Goal: Transaction & Acquisition: Purchase product/service

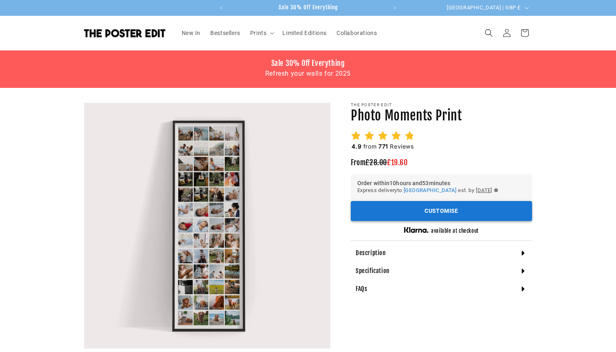
click at [440, 210] on button "Customise" at bounding box center [440, 211] width 181 height 20
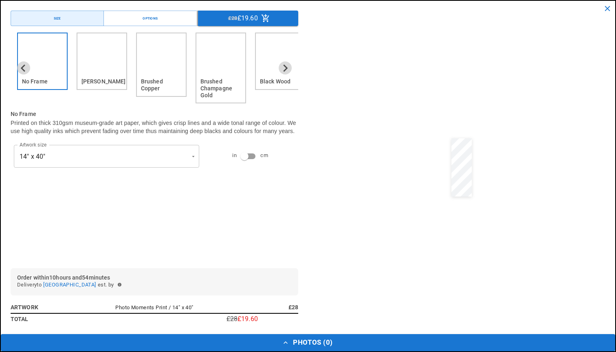
scroll to position [0, 159]
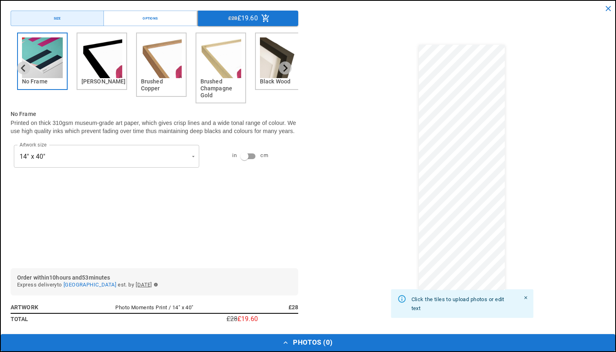
click at [99, 61] on img "2 of 6" at bounding box center [101, 57] width 41 height 41
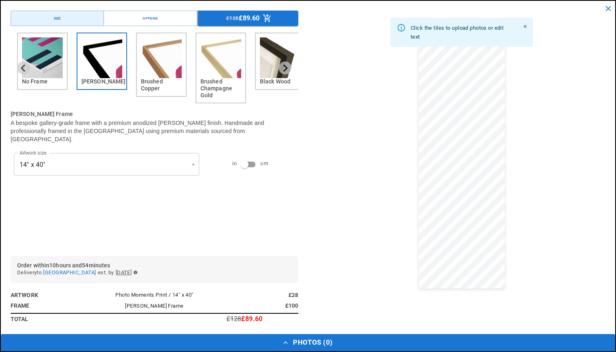
scroll to position [0, 318]
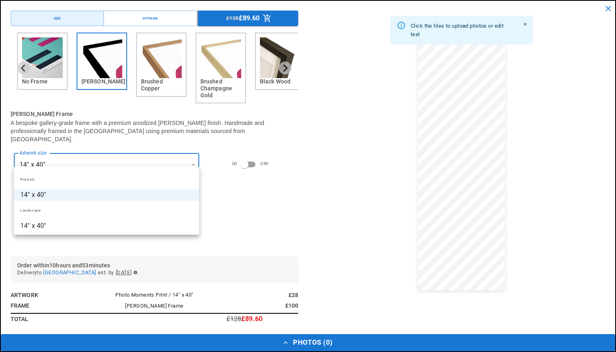
scroll to position [0, 0]
click at [299, 185] on div at bounding box center [308, 176] width 616 height 352
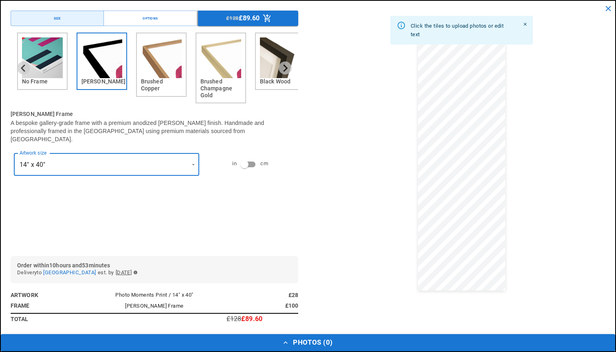
click at [324, 344] on button "Photos ( 0 )" at bounding box center [308, 342] width 614 height 17
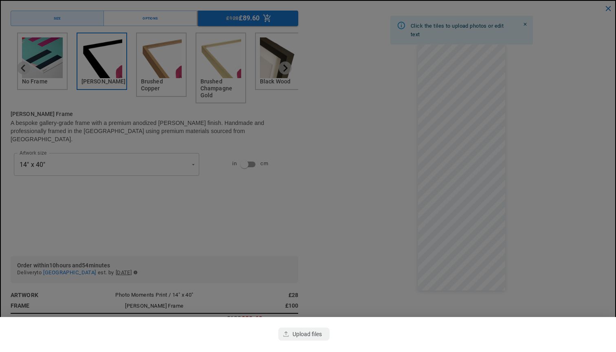
scroll to position [0, 159]
click at [301, 337] on div "button" at bounding box center [303, 334] width 51 height 13
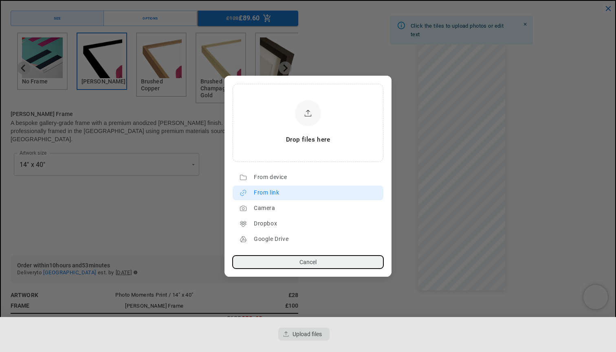
scroll to position [0, 318]
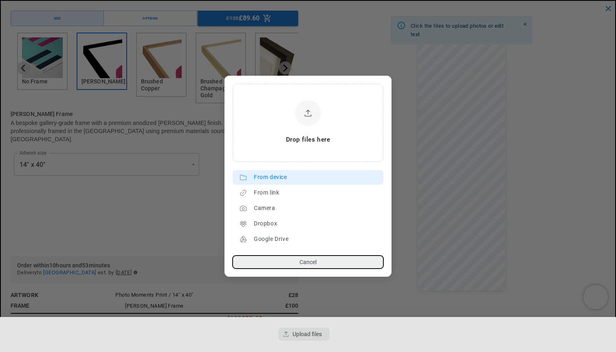
click at [275, 177] on div "From device" at bounding box center [316, 177] width 125 height 13
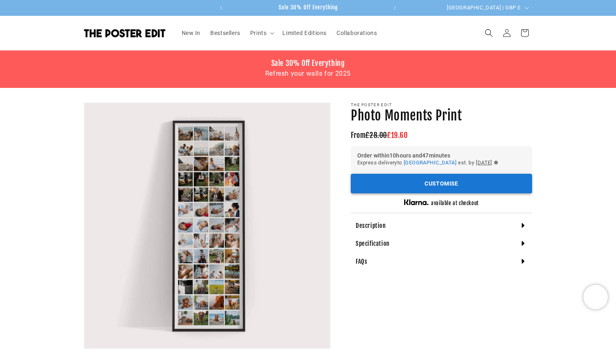
click at [449, 185] on button "Customise" at bounding box center [440, 184] width 181 height 20
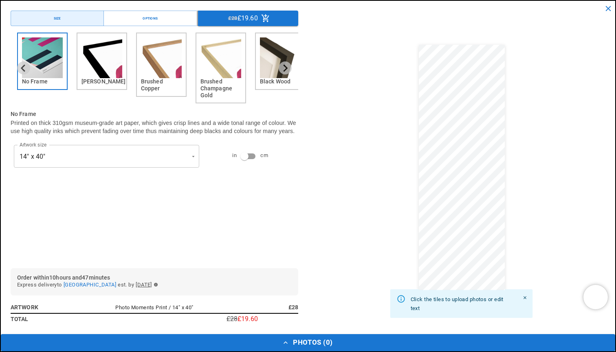
click at [96, 84] on h6 "[PERSON_NAME]" at bounding box center [101, 81] width 41 height 7
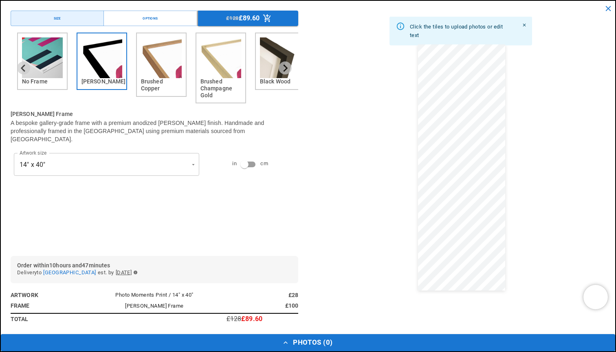
click at [117, 79] on h6 "[PERSON_NAME]" at bounding box center [101, 81] width 41 height 7
click at [163, 18] on button "Options" at bounding box center [149, 18] width 93 height 15
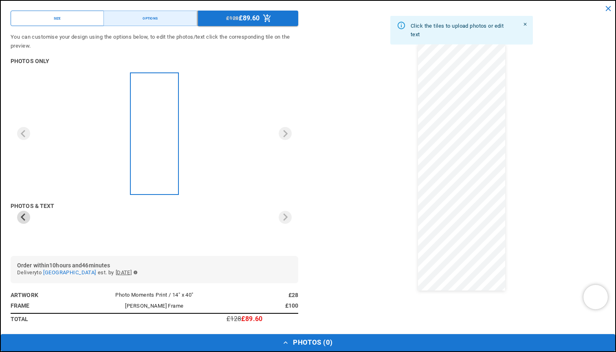
scroll to position [0, 159]
click at [75, 15] on button "Size" at bounding box center [57, 18] width 93 height 15
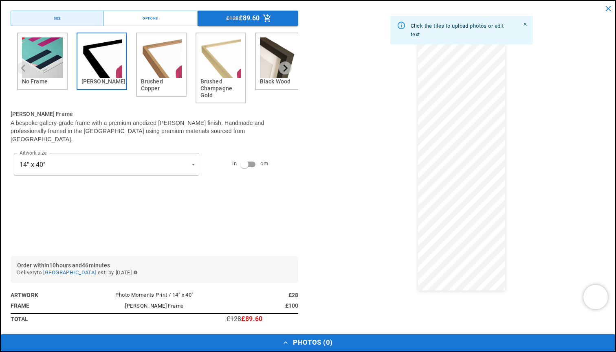
scroll to position [0, 318]
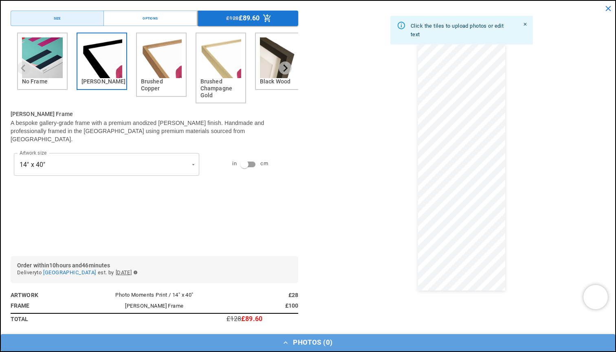
click at [298, 341] on button "Photos ( 0 )" at bounding box center [308, 342] width 614 height 17
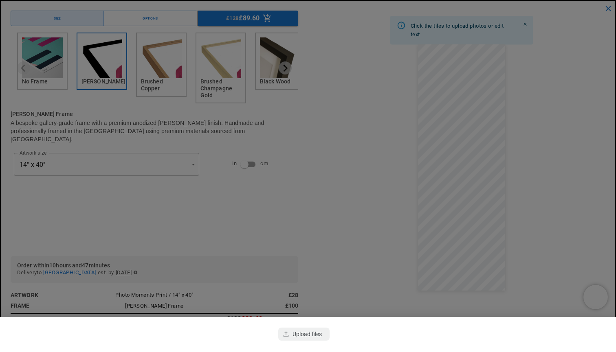
click at [298, 341] on div "button" at bounding box center [303, 334] width 51 height 13
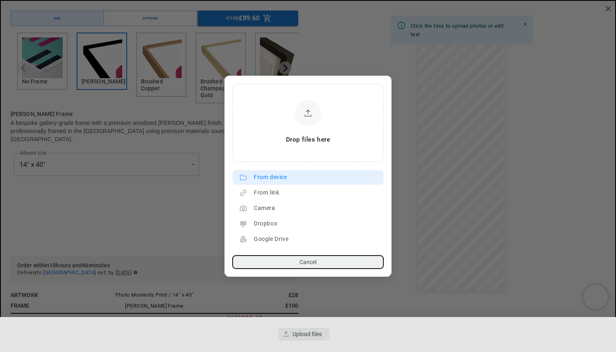
click at [287, 176] on div "From device" at bounding box center [316, 177] width 125 height 13
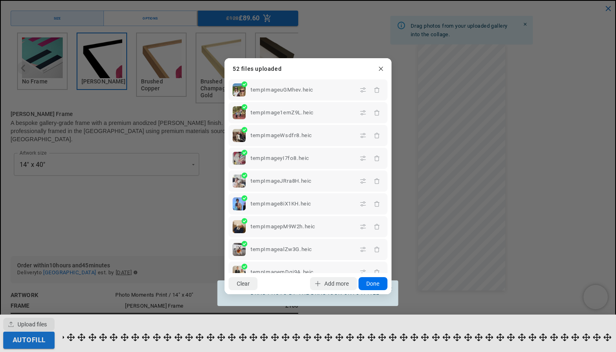
click at [374, 287] on button "Done" at bounding box center [372, 283] width 29 height 13
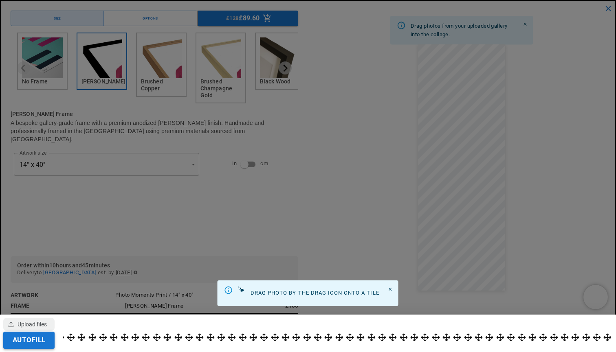
scroll to position [0, 159]
click at [33, 342] on button "Autofill" at bounding box center [28, 340] width 51 height 17
click at [391, 289] on icon "Close" at bounding box center [390, 289] width 5 height 5
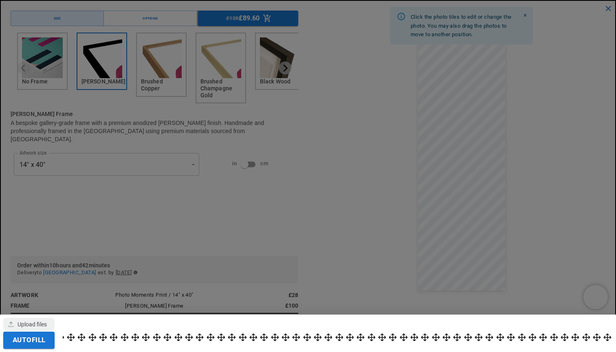
scroll to position [0, 318]
click at [434, 62] on div at bounding box center [308, 176] width 616 height 352
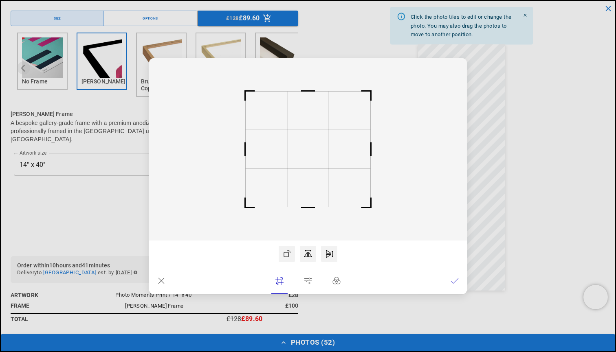
scroll to position [0, 159]
drag, startPoint x: 370, startPoint y: 210, endPoint x: 370, endPoint y: 225, distance: 15.5
click at [370, 225] on icon at bounding box center [308, 149] width 318 height 182
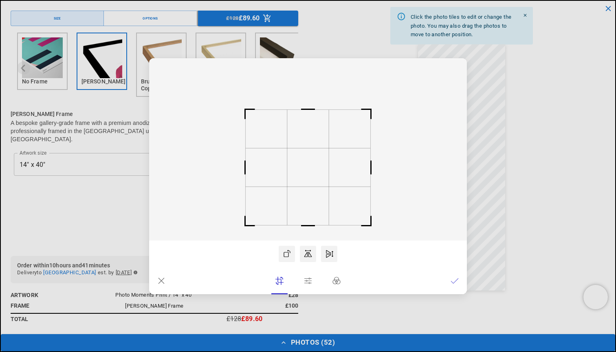
scroll to position [0, 318]
drag, startPoint x: 316, startPoint y: 158, endPoint x: 317, endPoint y: 176, distance: 18.4
click at [317, 176] on rect at bounding box center [308, 167] width 42 height 38
click at [315, 176] on rect at bounding box center [308, 167] width 42 height 38
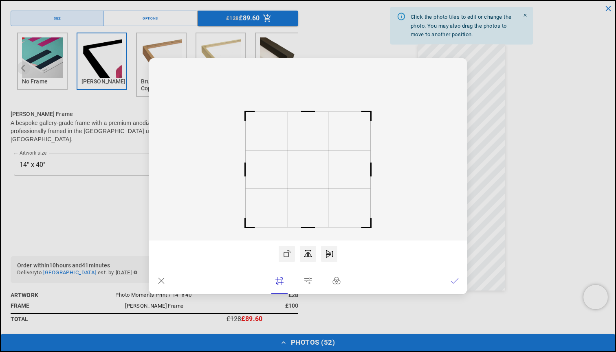
scroll to position [0, 159]
click at [314, 177] on rect at bounding box center [308, 168] width 42 height 38
click at [453, 282] on icon at bounding box center [454, 281] width 8 height 8
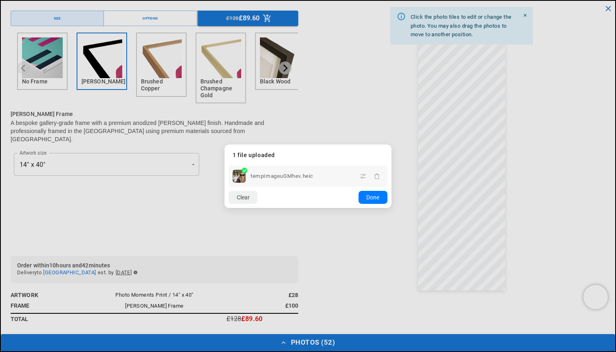
scroll to position [0, 318]
click at [375, 199] on button "Done" at bounding box center [372, 197] width 29 height 13
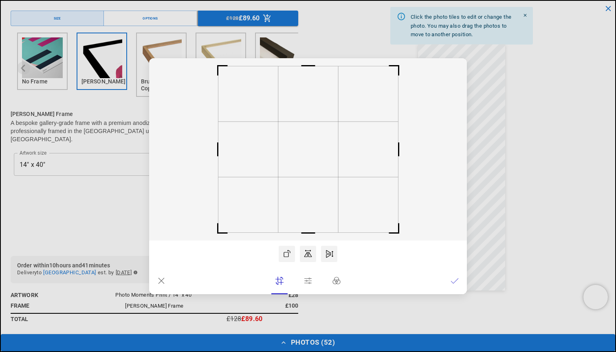
scroll to position [0, 159]
drag, startPoint x: 314, startPoint y: 164, endPoint x: 310, endPoint y: 168, distance: 6.1
click at [310, 168] on rect at bounding box center [304, 149] width 60 height 55
drag, startPoint x: 354, startPoint y: 172, endPoint x: 354, endPoint y: 183, distance: 11.4
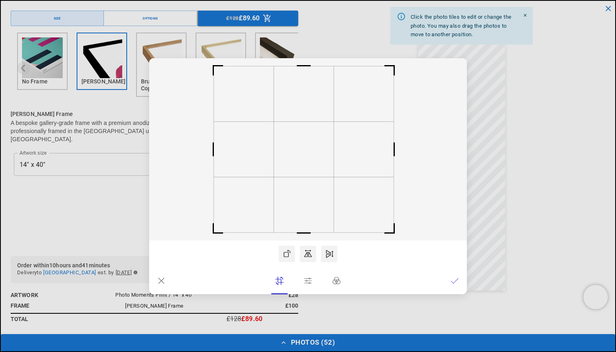
click at [354, 183] on rect at bounding box center [308, 149] width 318 height 182
click at [451, 283] on icon at bounding box center [454, 281] width 8 height 8
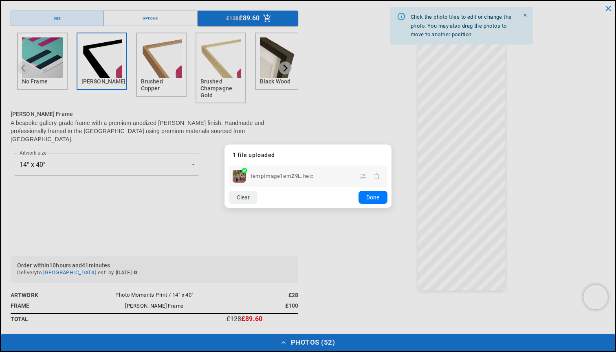
scroll to position [0, 159]
click at [372, 201] on button "Done" at bounding box center [372, 197] width 29 height 13
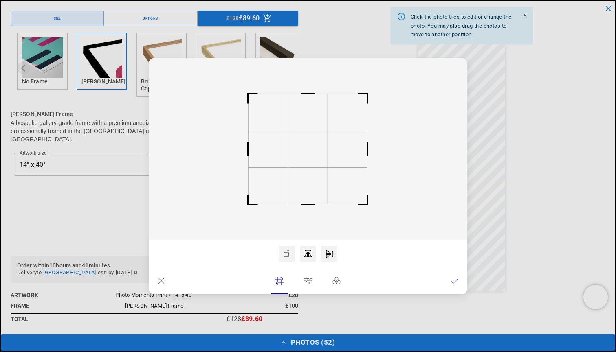
scroll to position [0, 0]
drag, startPoint x: 330, startPoint y: 167, endPoint x: 330, endPoint y: 175, distance: 8.1
click at [330, 175] on rect at bounding box center [308, 149] width 318 height 182
click at [297, 161] on rect at bounding box center [307, 152] width 39 height 37
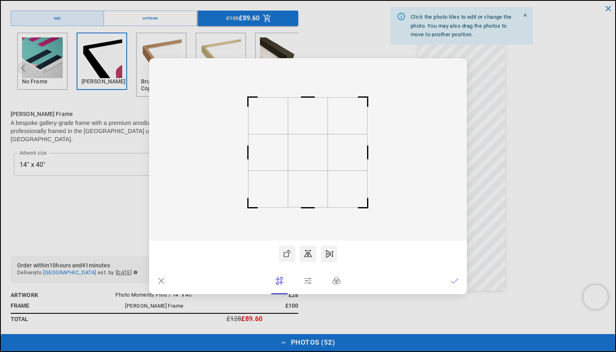
click at [454, 285] on lr-icon at bounding box center [454, 281] width 8 height 16
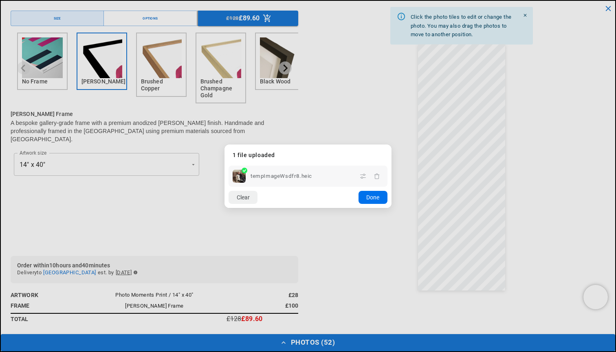
click at [366, 201] on button "Done" at bounding box center [372, 197] width 29 height 13
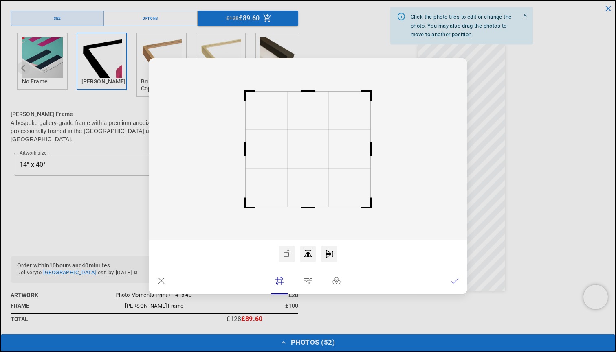
scroll to position [0, 0]
drag, startPoint x: 339, startPoint y: 149, endPoint x: 339, endPoint y: 156, distance: 6.5
click at [339, 156] on rect at bounding box center [308, 149] width 318 height 182
click at [307, 151] on rect at bounding box center [308, 151] width 42 height 38
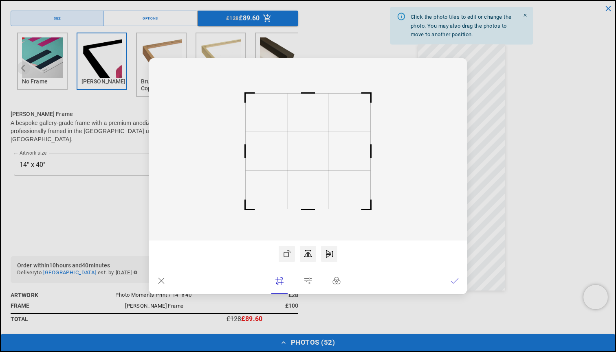
click at [454, 278] on icon at bounding box center [454, 281] width 8 height 8
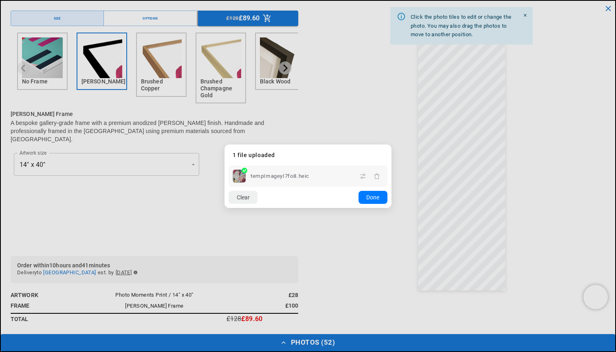
scroll to position [0, 318]
click at [371, 198] on button "Done" at bounding box center [372, 197] width 29 height 13
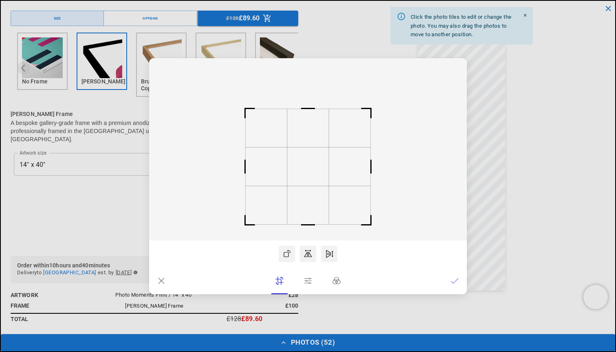
scroll to position [0, 159]
drag, startPoint x: 313, startPoint y: 155, endPoint x: 313, endPoint y: 172, distance: 17.5
click at [313, 172] on rect at bounding box center [308, 166] width 42 height 38
click at [454, 283] on icon at bounding box center [454, 281] width 8 height 8
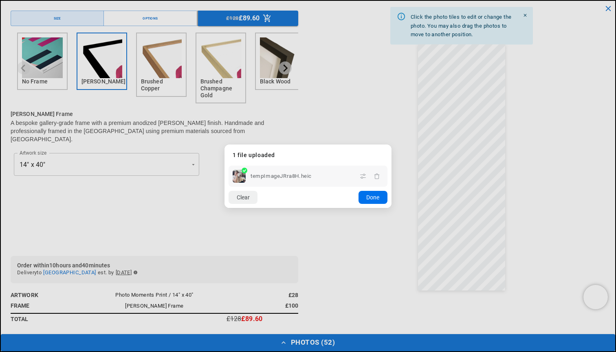
click at [371, 201] on button "Done" at bounding box center [372, 197] width 29 height 13
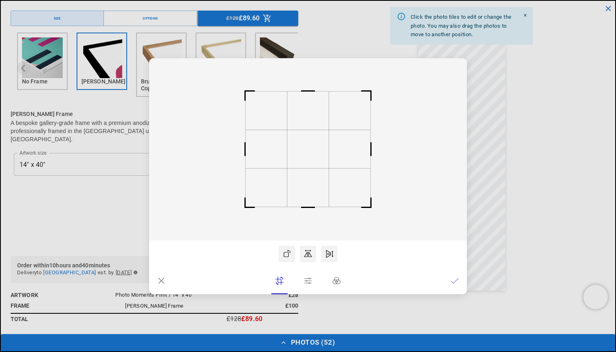
scroll to position [0, 0]
click at [318, 155] on rect at bounding box center [308, 152] width 42 height 38
click at [455, 280] on icon at bounding box center [454, 281] width 8 height 8
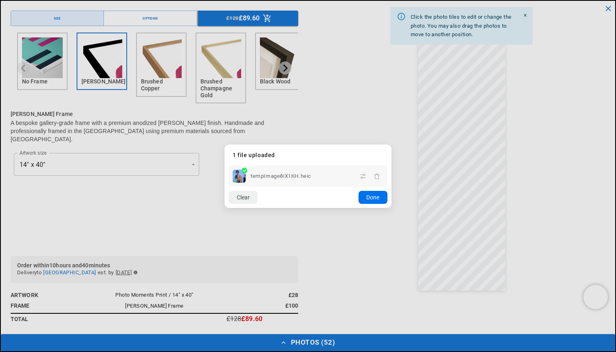
click at [375, 198] on button "Done" at bounding box center [372, 197] width 29 height 13
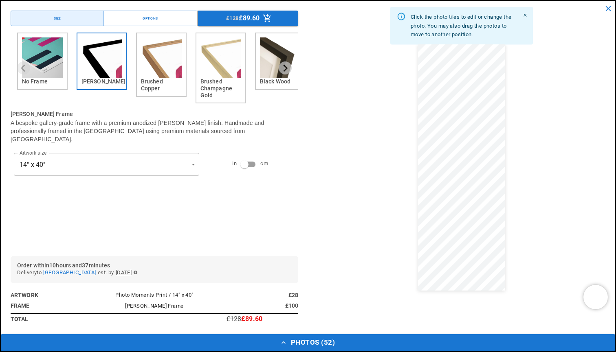
scroll to position [204, 0]
click at [172, 19] on button "Options" at bounding box center [149, 18] width 93 height 15
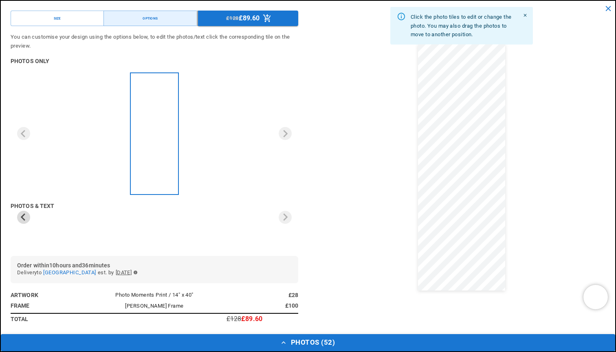
scroll to position [0, 0]
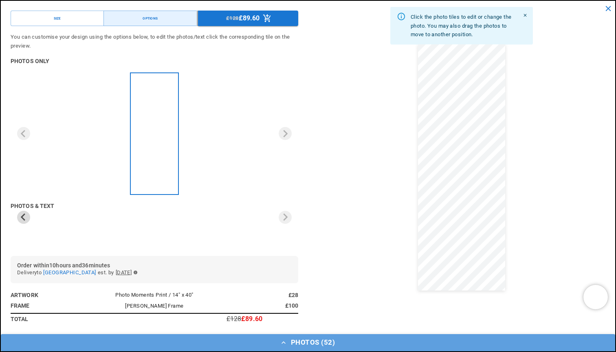
click at [322, 345] on button "Photos ( 52 )" at bounding box center [308, 342] width 614 height 17
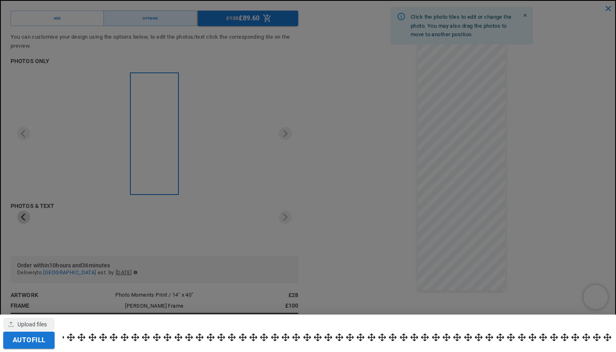
click at [378, 234] on div at bounding box center [308, 176] width 616 height 352
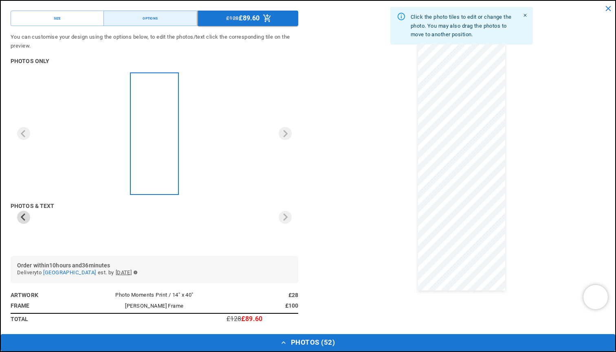
scroll to position [0, 318]
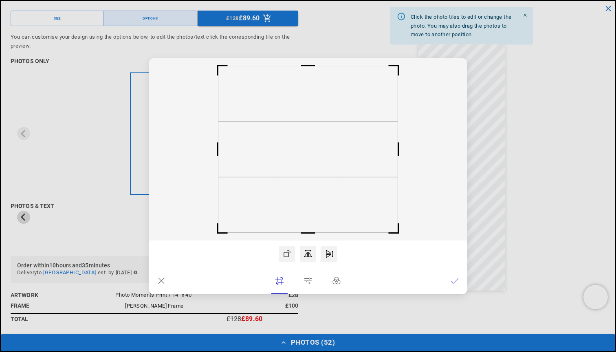
scroll to position [0, 159]
drag, startPoint x: 351, startPoint y: 169, endPoint x: 362, endPoint y: 169, distance: 11.0
click at [362, 169] on rect at bounding box center [308, 149] width 318 height 182
click at [162, 279] on icon at bounding box center [161, 281] width 8 height 8
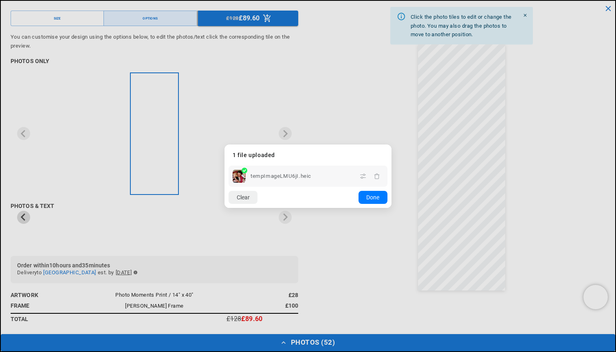
scroll to position [0, 318]
click at [378, 177] on icon "button" at bounding box center [376, 176] width 7 height 7
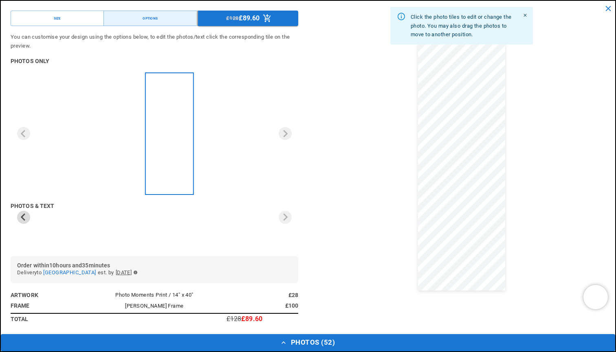
scroll to position [0, 0]
drag, startPoint x: 151, startPoint y: 156, endPoint x: 247, endPoint y: 161, distance: 96.2
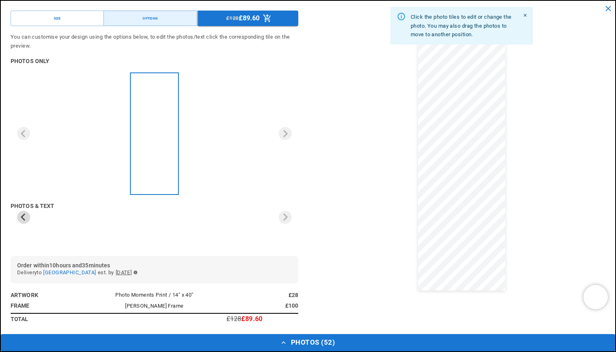
scroll to position [0, 159]
click at [24, 214] on icon "Previous slide" at bounding box center [23, 216] width 4 height 7
click at [153, 149] on ul "1 of 1" at bounding box center [154, 134] width 41 height 115
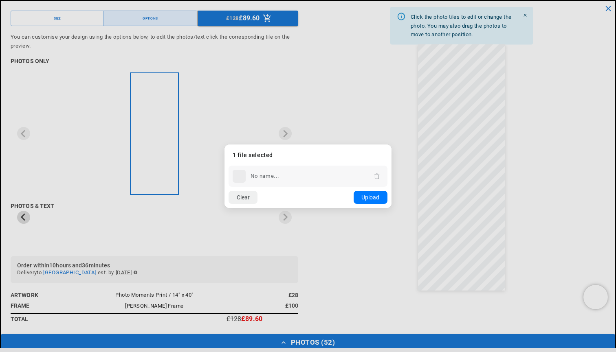
click at [391, 169] on dialog "Drop files here From device From link Camera Dropbox Google Drive Cancel Powere…" at bounding box center [307, 177] width 167 height 64
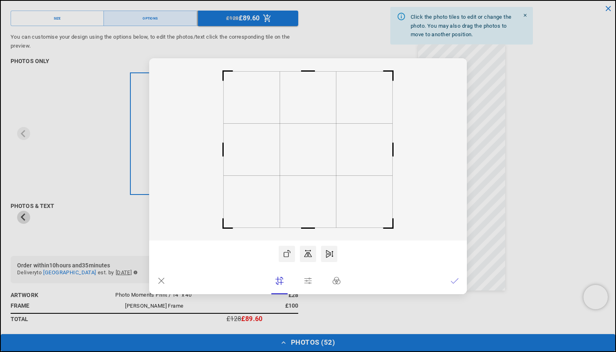
scroll to position [0, 0]
click at [163, 279] on icon at bounding box center [161, 281] width 6 height 6
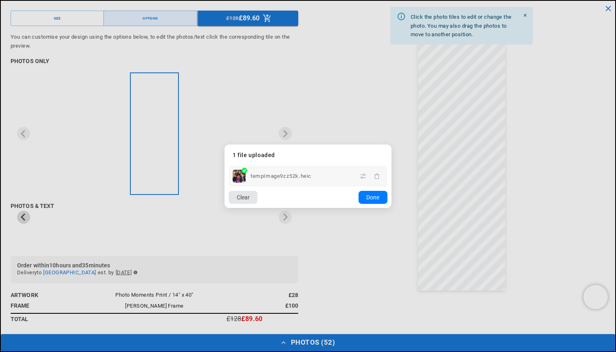
click at [243, 199] on button "Clear" at bounding box center [242, 197] width 29 height 13
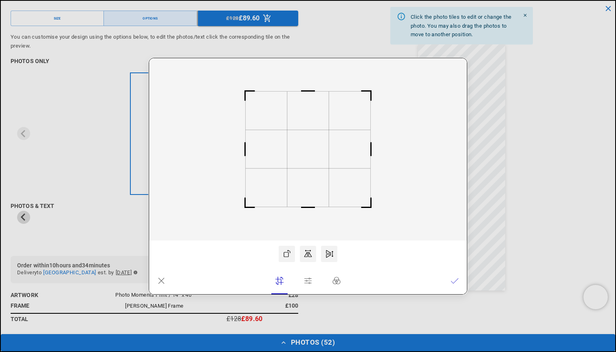
click at [162, 282] on icon at bounding box center [161, 281] width 6 height 6
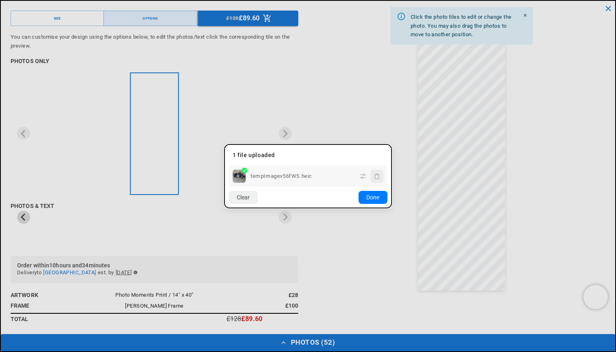
click at [379, 175] on icon "button" at bounding box center [376, 176] width 5 height 6
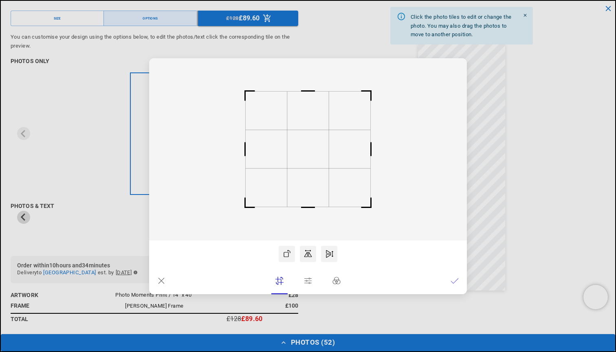
scroll to position [0, 318]
click at [164, 283] on icon at bounding box center [161, 281] width 6 height 6
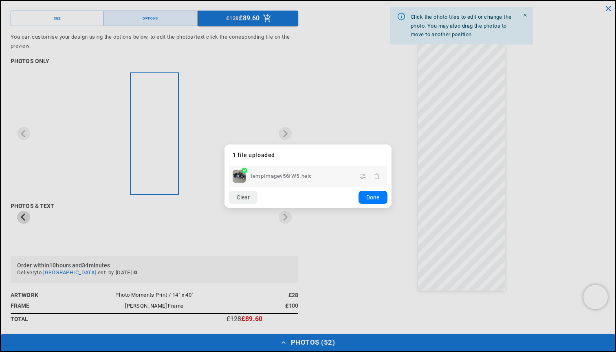
drag, startPoint x: 233, startPoint y: 176, endPoint x: 261, endPoint y: 177, distance: 27.3
click at [261, 177] on div "tempImagev56fW5.heic" at bounding box center [307, 176] width 159 height 21
click at [261, 177] on span "tempImagev56fW5.heic" at bounding box center [280, 176] width 61 height 10
drag, startPoint x: 239, startPoint y: 175, endPoint x: 260, endPoint y: 180, distance: 21.2
click at [260, 180] on div "tempImagev56fW5.heic" at bounding box center [307, 176] width 159 height 21
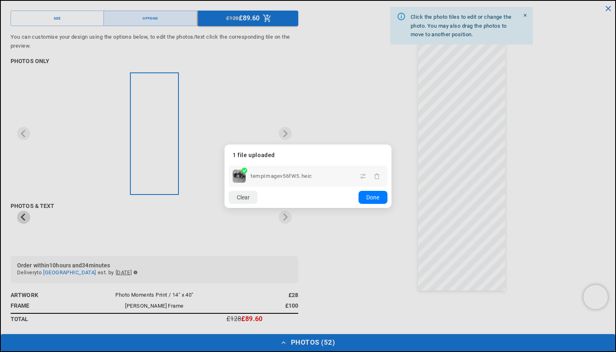
scroll to position [0, 0]
click at [379, 176] on icon "button" at bounding box center [376, 176] width 7 height 7
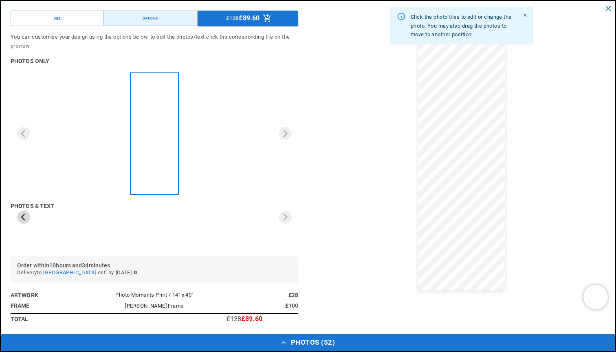
scroll to position [0, 318]
